Goal: Task Accomplishment & Management: Manage account settings

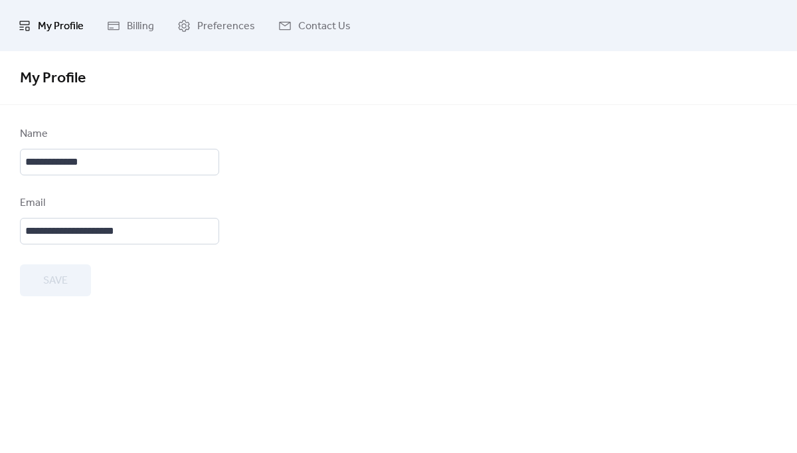
click at [64, 31] on span "My Profile" at bounding box center [61, 26] width 46 height 21
click at [126, 31] on link "Billing" at bounding box center [130, 25] width 67 height 41
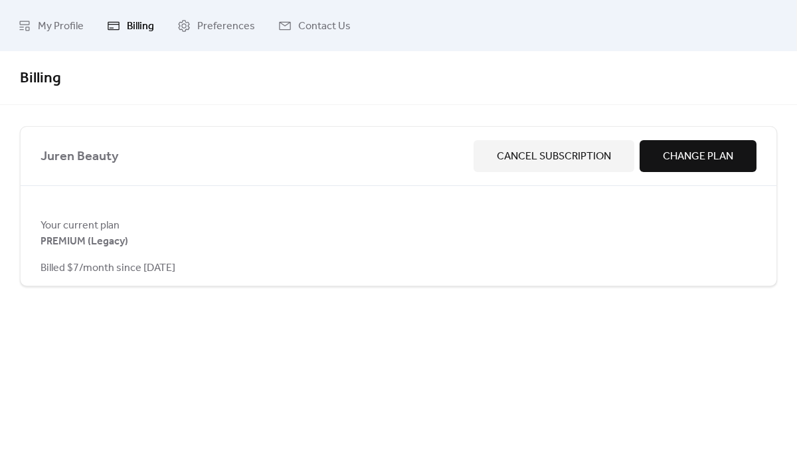
click at [555, 151] on span "Cancel Subscription" at bounding box center [554, 157] width 114 height 16
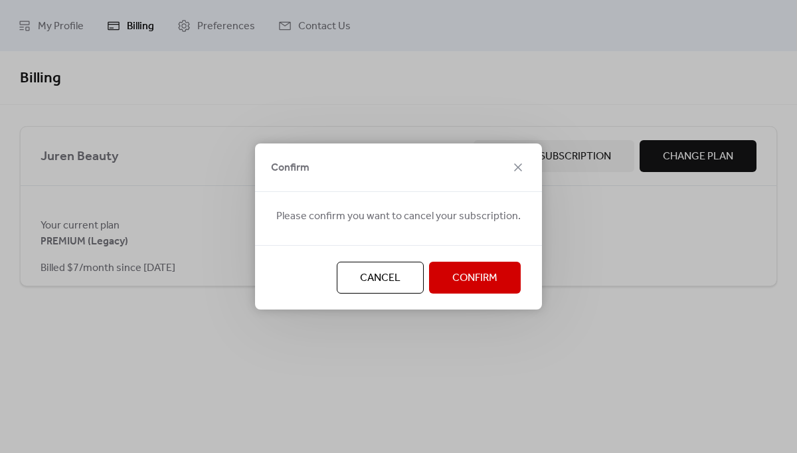
click at [448, 278] on button "Confirm" at bounding box center [475, 278] width 92 height 32
